Goal: Navigation & Orientation: Find specific page/section

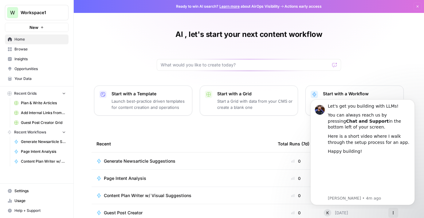
click at [369, 58] on div "Al , let's start your next content workflow Start with a Template Launch best-p…" at bounding box center [249, 141] width 350 height 282
click at [414, 105] on div "Let's get you building with LLMs! You can always reach us by pressing Chat and …" at bounding box center [362, 152] width 104 height 106
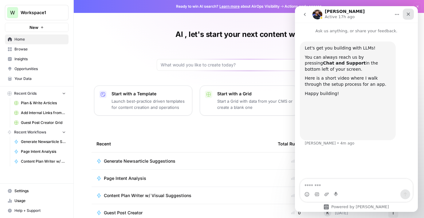
click at [409, 18] on div "Close" at bounding box center [407, 14] width 11 height 11
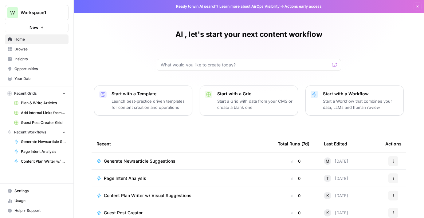
click at [44, 104] on span "Plan & Write Articles" at bounding box center [43, 103] width 45 height 6
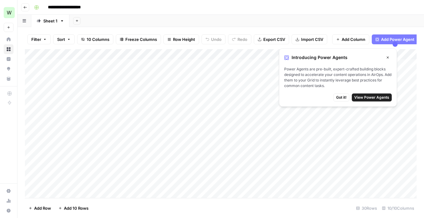
click at [341, 98] on span "Got it!" at bounding box center [341, 98] width 10 height 6
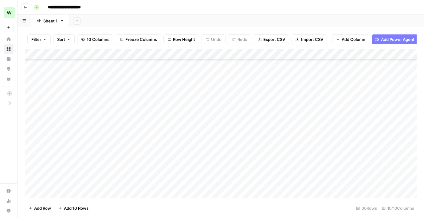
scroll to position [183, 0]
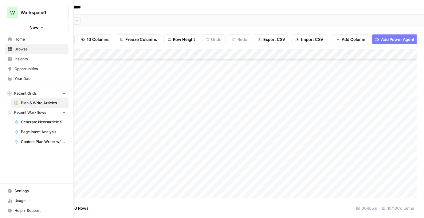
click at [37, 70] on span "Opportunities" at bounding box center [39, 69] width 51 height 6
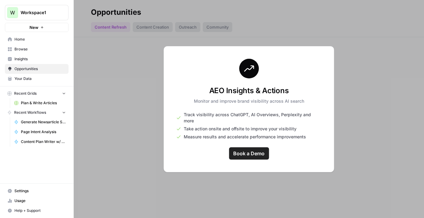
click at [41, 58] on span "Insights" at bounding box center [39, 59] width 51 height 6
click at [23, 51] on span "Browse" at bounding box center [39, 49] width 51 height 6
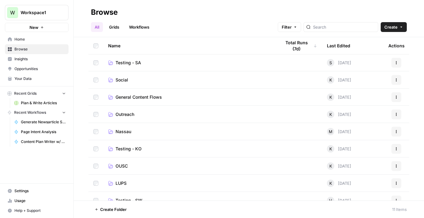
scroll to position [43, 0]
